Goal: Navigation & Orientation: Find specific page/section

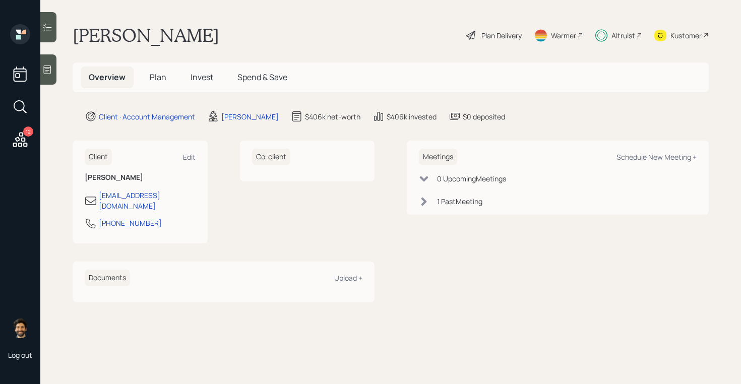
click at [623, 32] on div "Altruist" at bounding box center [623, 35] width 24 height 11
